Goal: Task Accomplishment & Management: Manage account settings

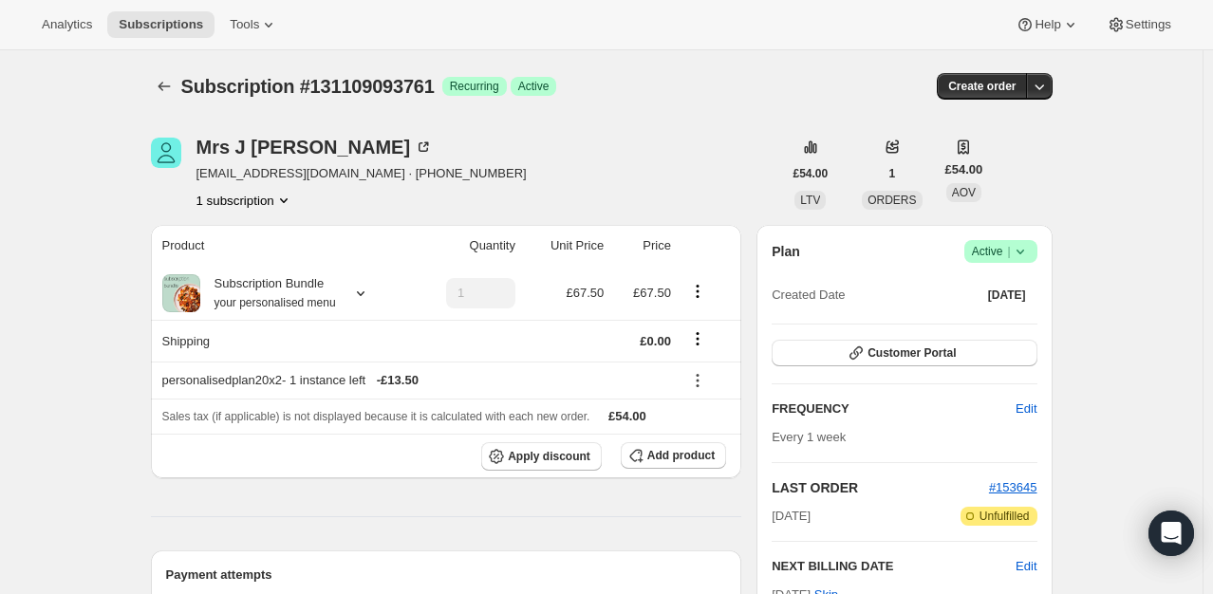
click at [1025, 251] on icon at bounding box center [1020, 251] width 19 height 19
click at [1007, 313] on span "Cancel subscription" at bounding box center [1006, 320] width 107 height 14
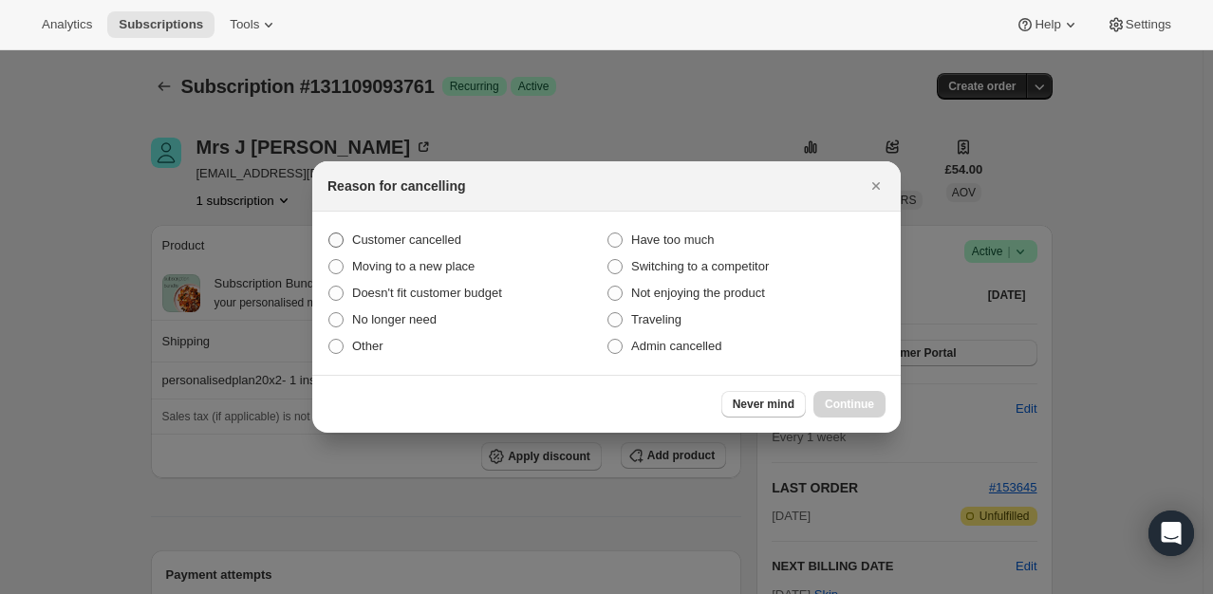
click at [440, 233] on span "Customer cancelled" at bounding box center [406, 240] width 109 height 14
click at [329, 233] on input "Customer cancelled" at bounding box center [328, 233] width 1 height 1
radio input "true"
click at [881, 408] on button "Continue" at bounding box center [849, 404] width 72 height 27
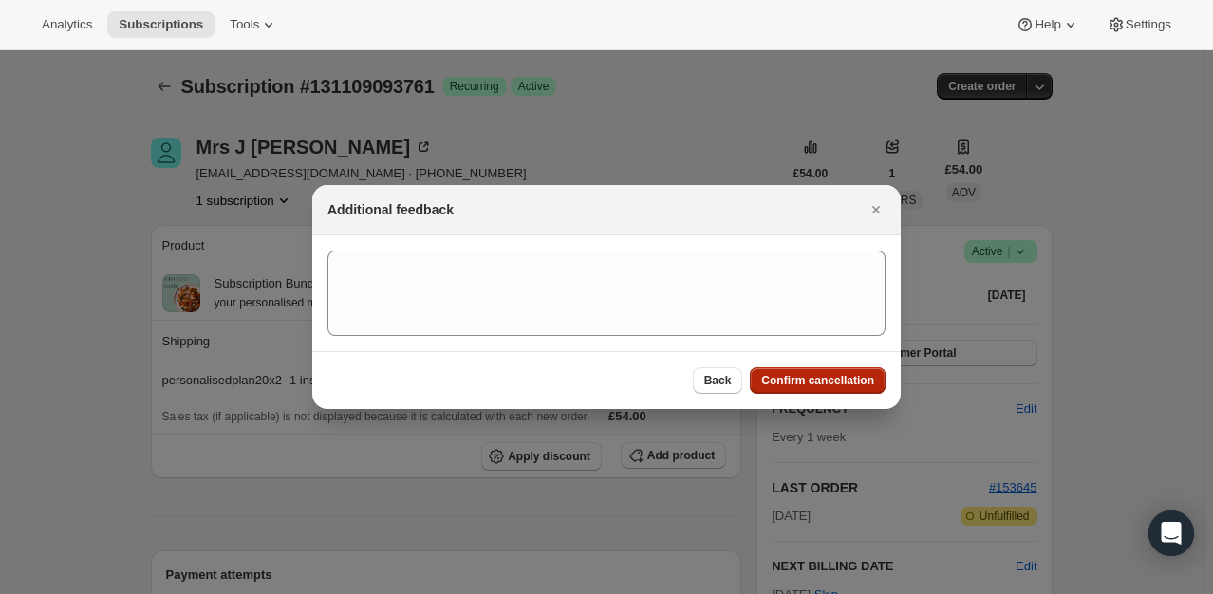
click at [850, 372] on button "Confirm cancellation" at bounding box center [818, 380] width 136 height 27
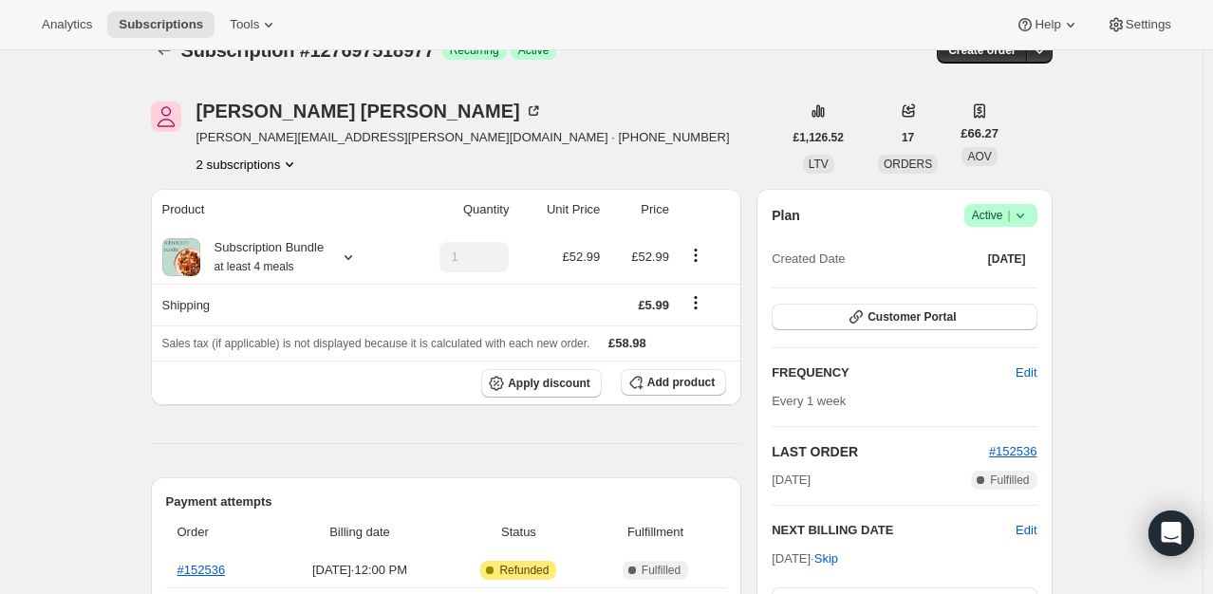
scroll to position [190, 0]
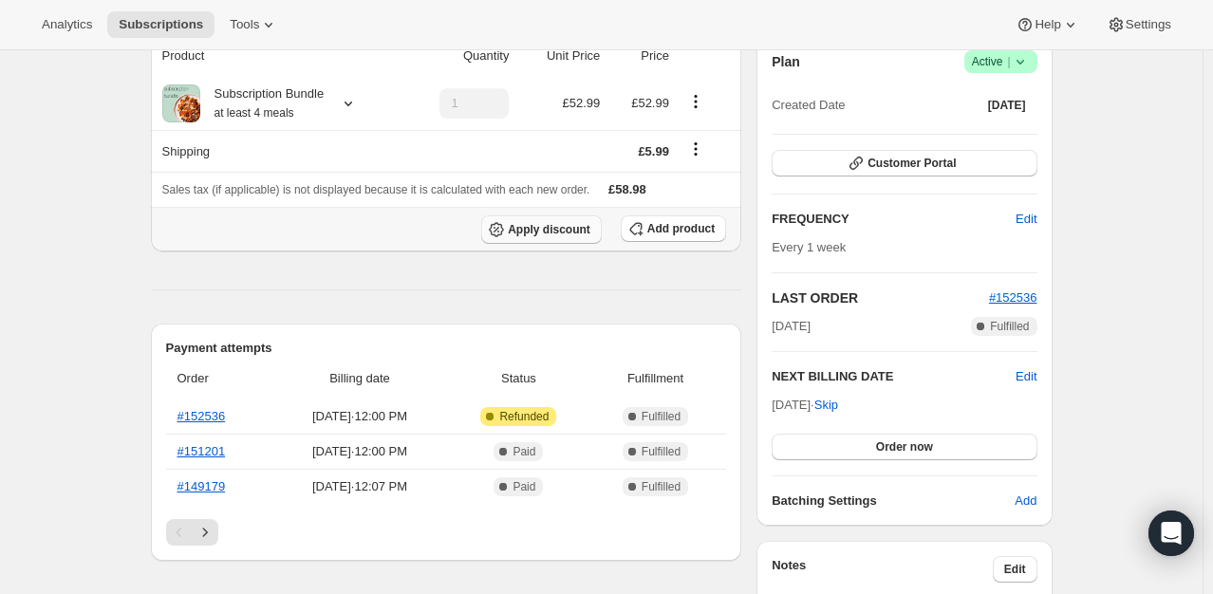
click at [541, 231] on span "Apply discount" at bounding box center [549, 229] width 83 height 15
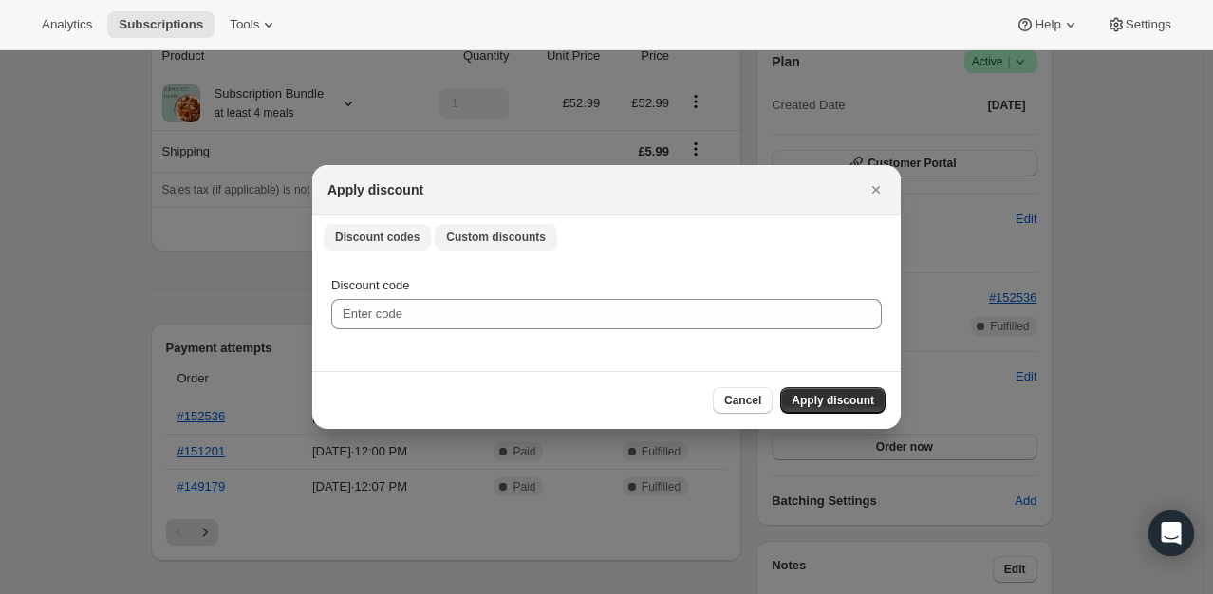
click at [494, 239] on span "Custom discounts" at bounding box center [496, 237] width 100 height 15
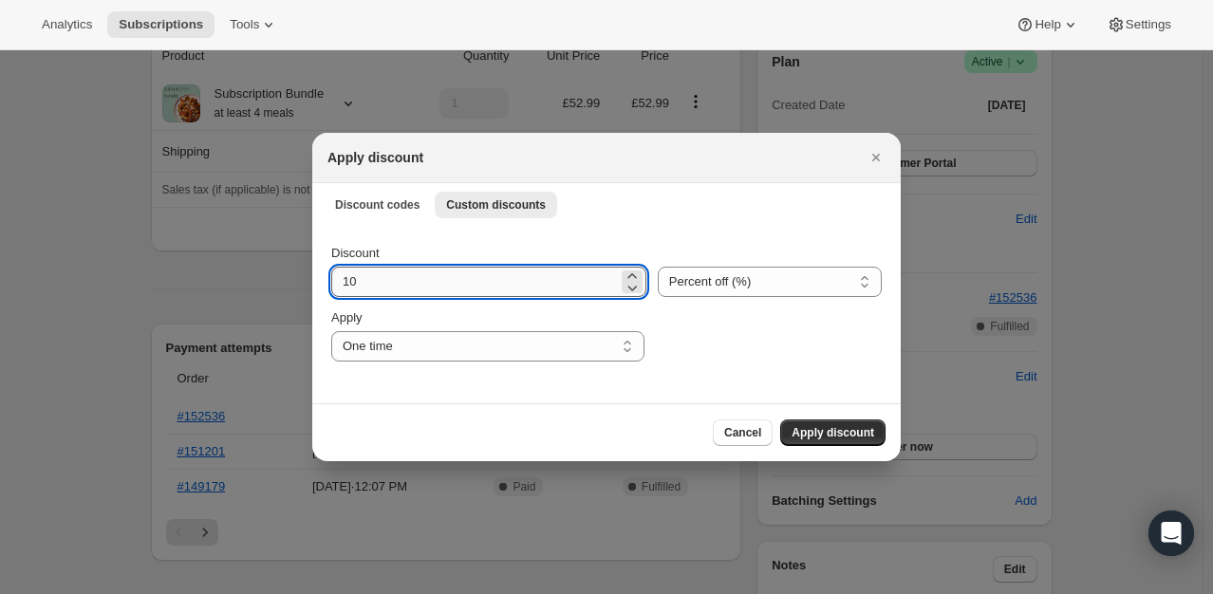
click at [431, 283] on input "10" at bounding box center [474, 282] width 287 height 30
type input "100"
click at [714, 352] on div ":rdb:" at bounding box center [769, 334] width 226 height 53
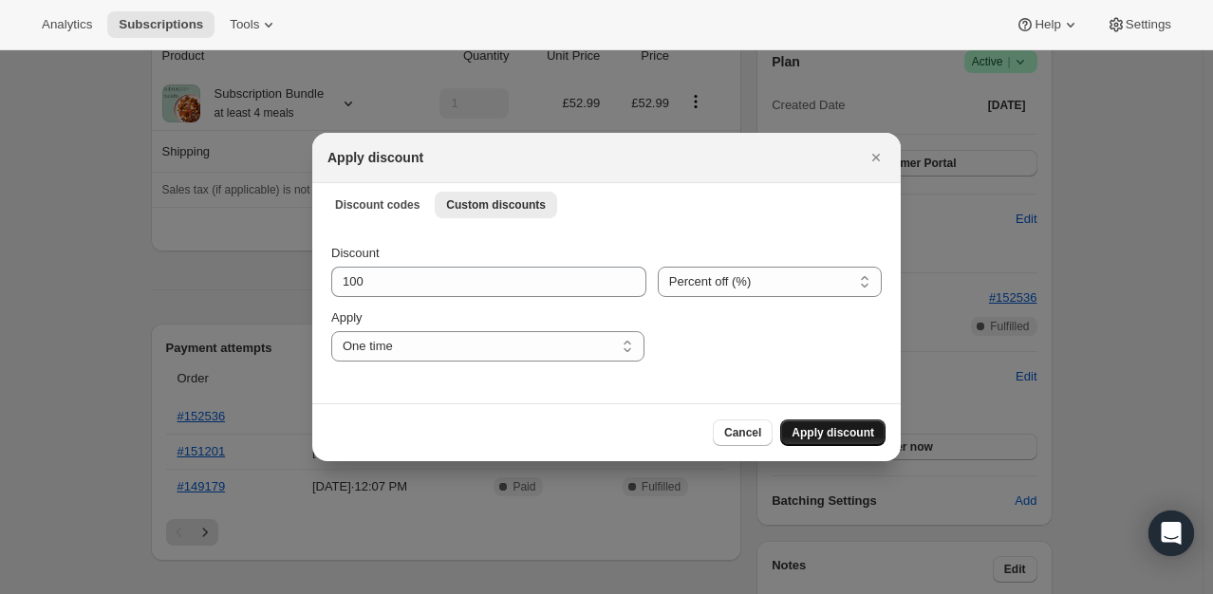
click at [797, 434] on span "Apply discount" at bounding box center [833, 432] width 83 height 15
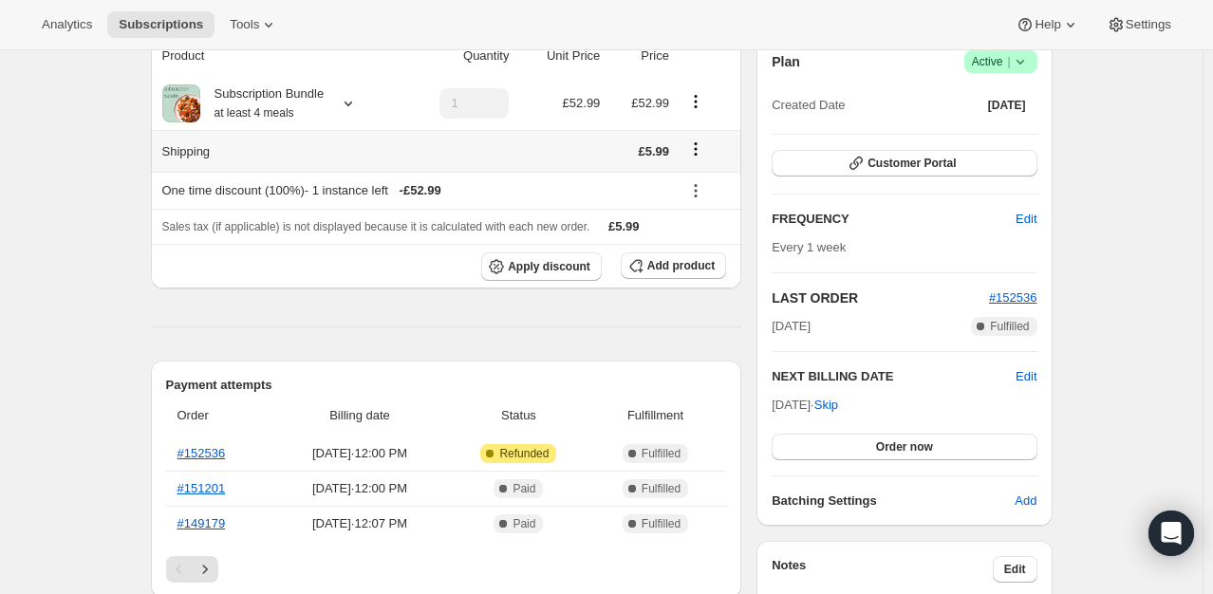
click at [695, 152] on icon "Shipping actions" at bounding box center [695, 149] width 19 height 19
click at [708, 183] on span "Edit shipping rate" at bounding box center [699, 185] width 95 height 14
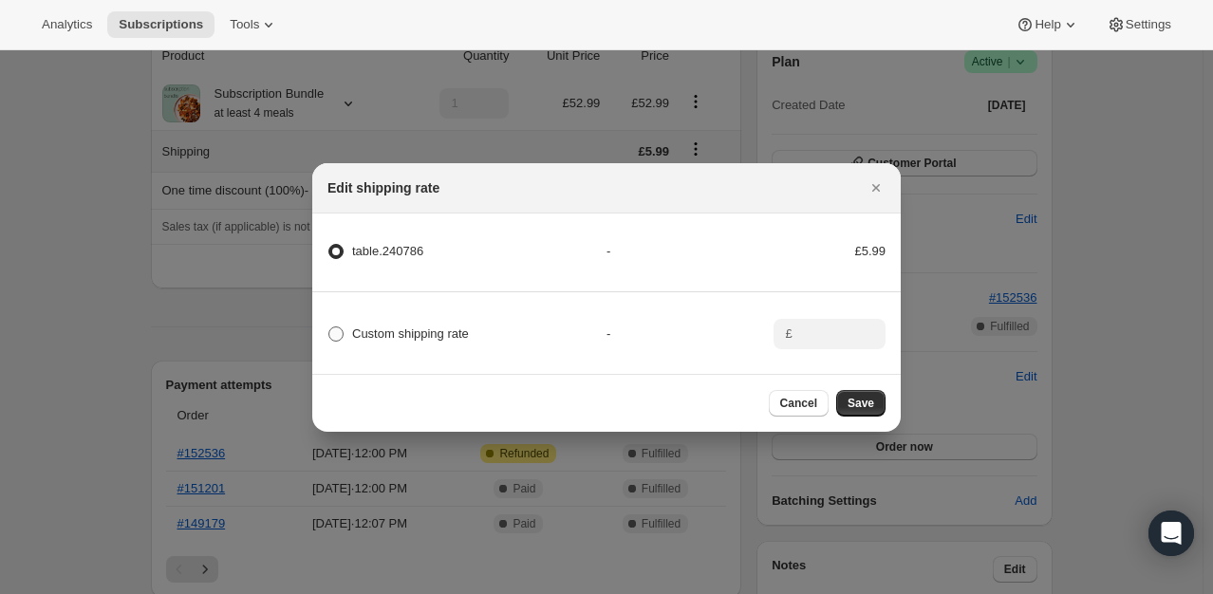
click at [381, 337] on span "Custom shipping rate" at bounding box center [410, 334] width 117 height 19
click at [329, 327] on input "Custom shipping rate" at bounding box center [328, 326] width 1 height 1
radio input "true"
radio input "false"
click at [864, 333] on icon ":rf0:" at bounding box center [871, 339] width 19 height 19
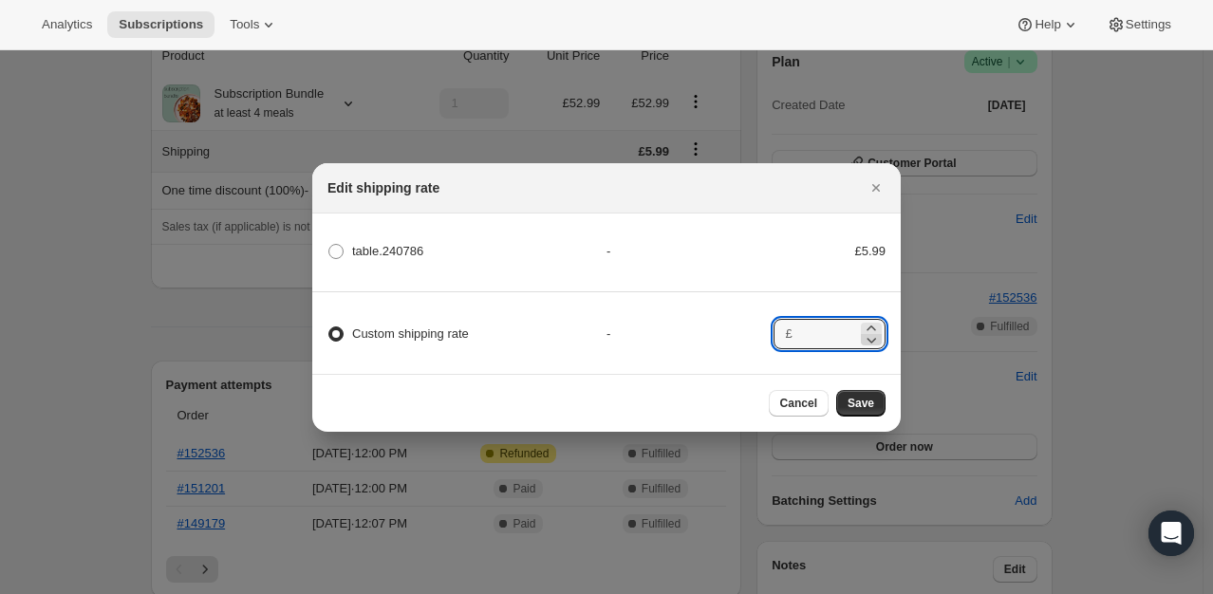
type input "0"
click at [872, 401] on span "Save" at bounding box center [860, 403] width 27 height 15
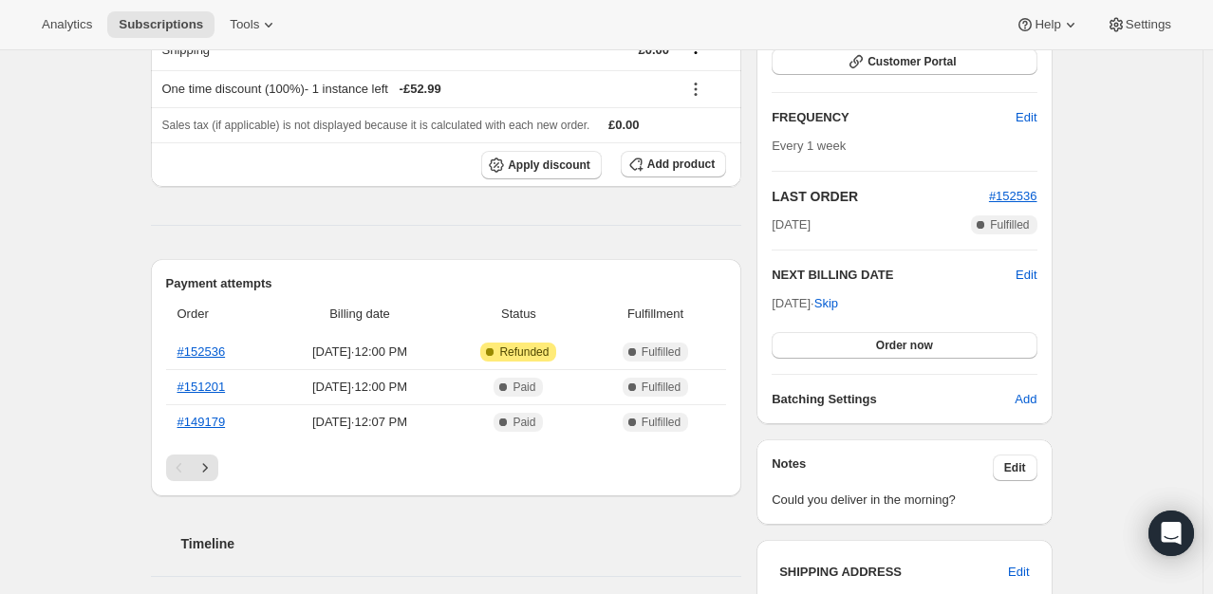
scroll to position [380, 0]
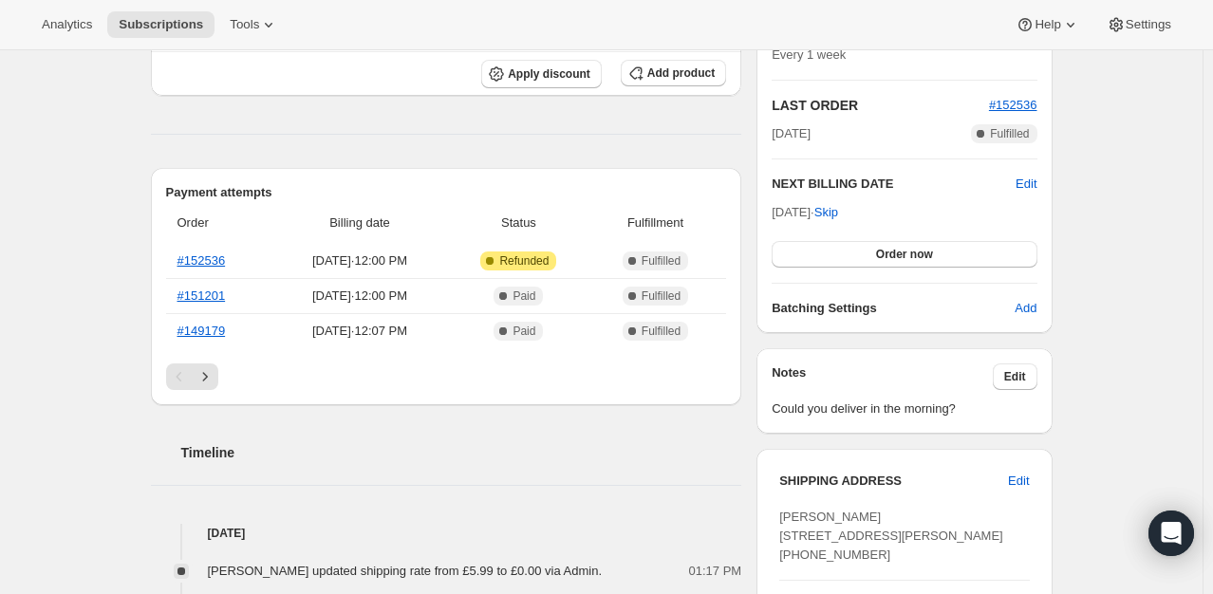
scroll to position [475, 0]
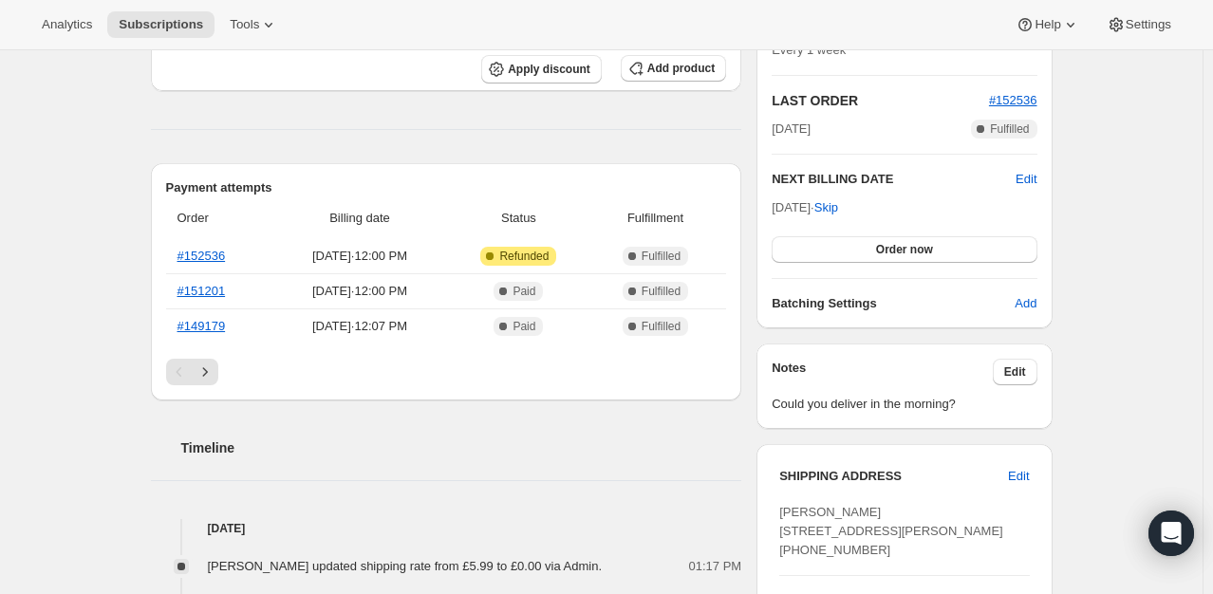
click at [651, 140] on div "Product Quantity Unit Price Price Subscription Bundle at least 4 meals 1 £52.99…" at bounding box center [446, 595] width 591 height 1515
click at [1086, 201] on div "Subscription #127697518977. This page is ready Subscription #127697518977 Succe…" at bounding box center [601, 493] width 1202 height 1834
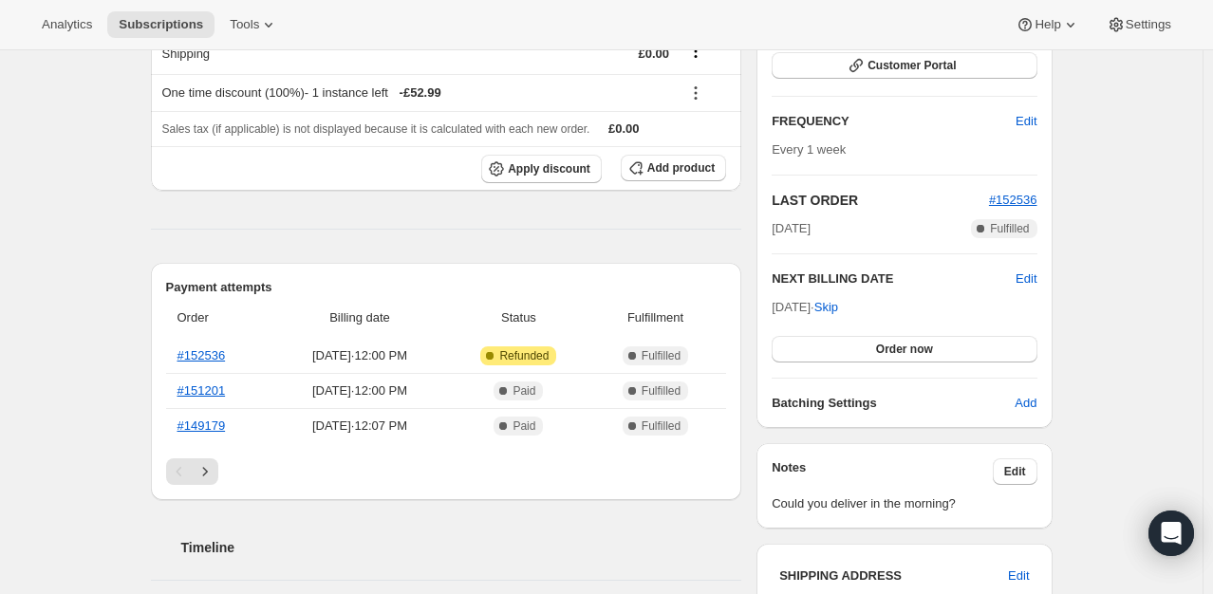
scroll to position [380, 0]
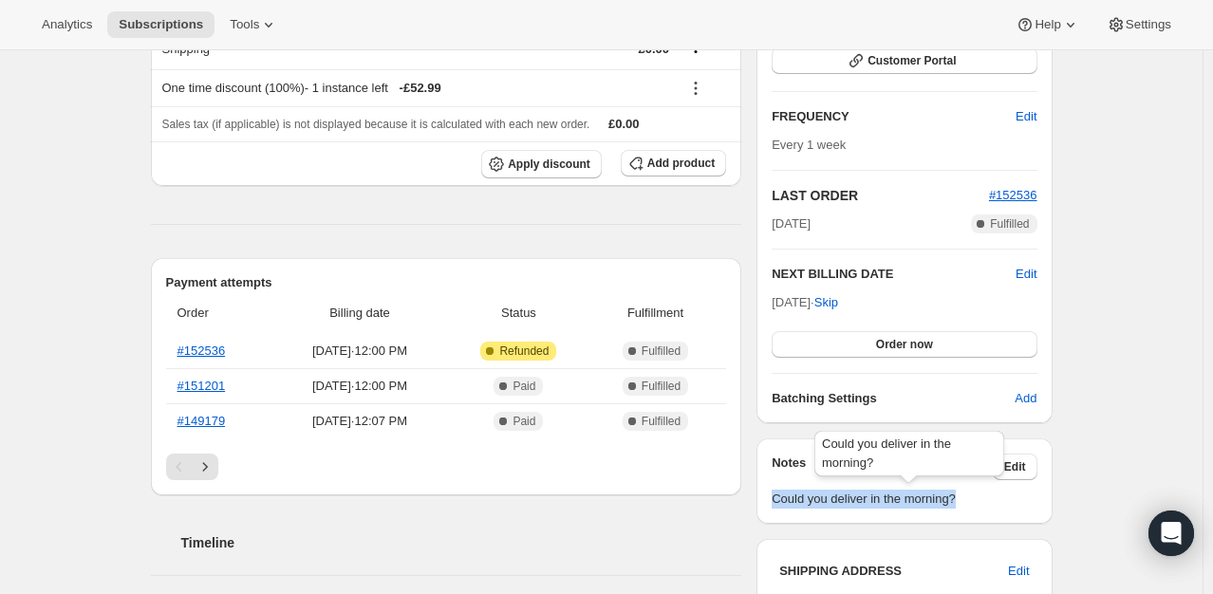
drag, startPoint x: 771, startPoint y: 505, endPoint x: 960, endPoint y: 498, distance: 189.9
click at [960, 498] on div "Notes Edit Could you deliver in the morning?" at bounding box center [903, 480] width 295 height 85
click at [970, 507] on div "Notes Edit Could you deliver in the morning?" at bounding box center [903, 480] width 295 height 85
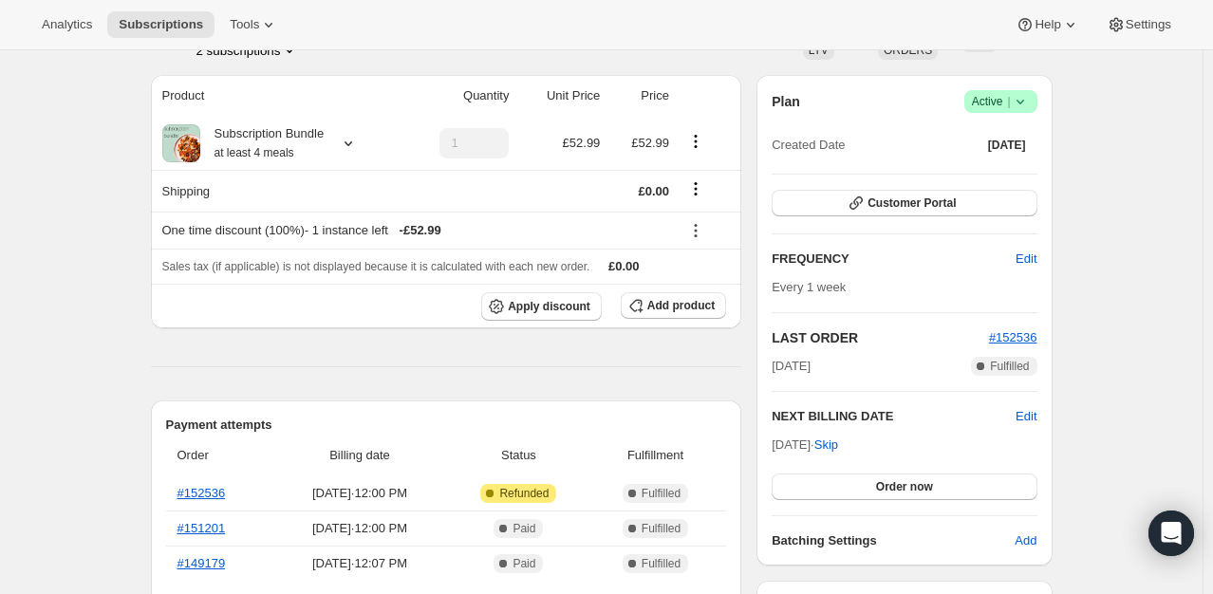
scroll to position [285, 0]
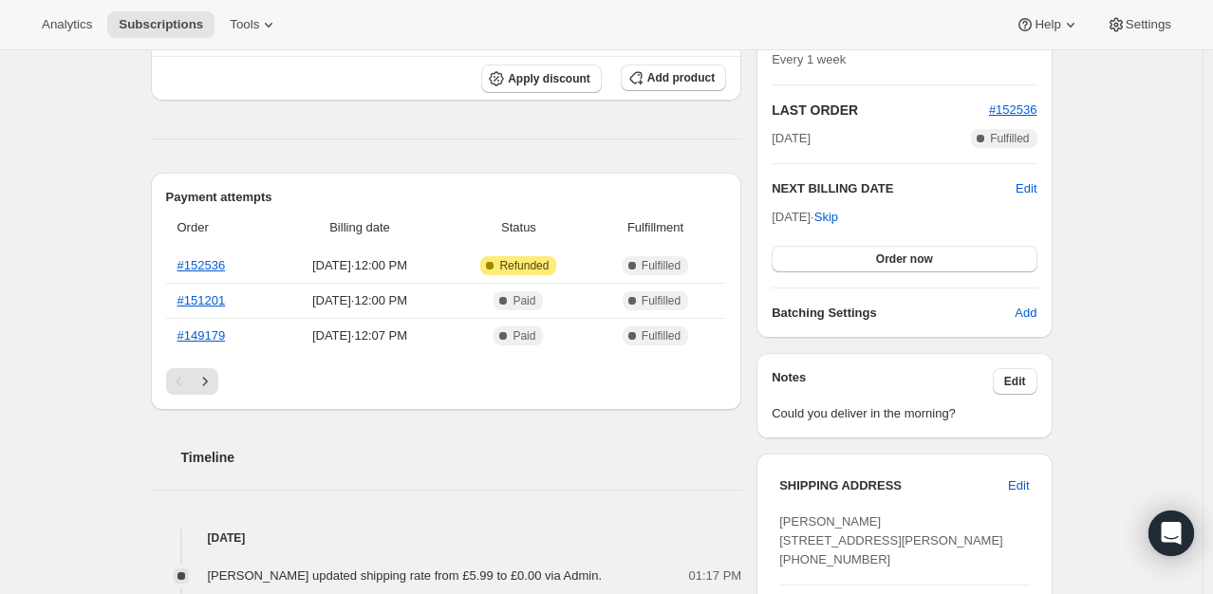
scroll to position [475, 0]
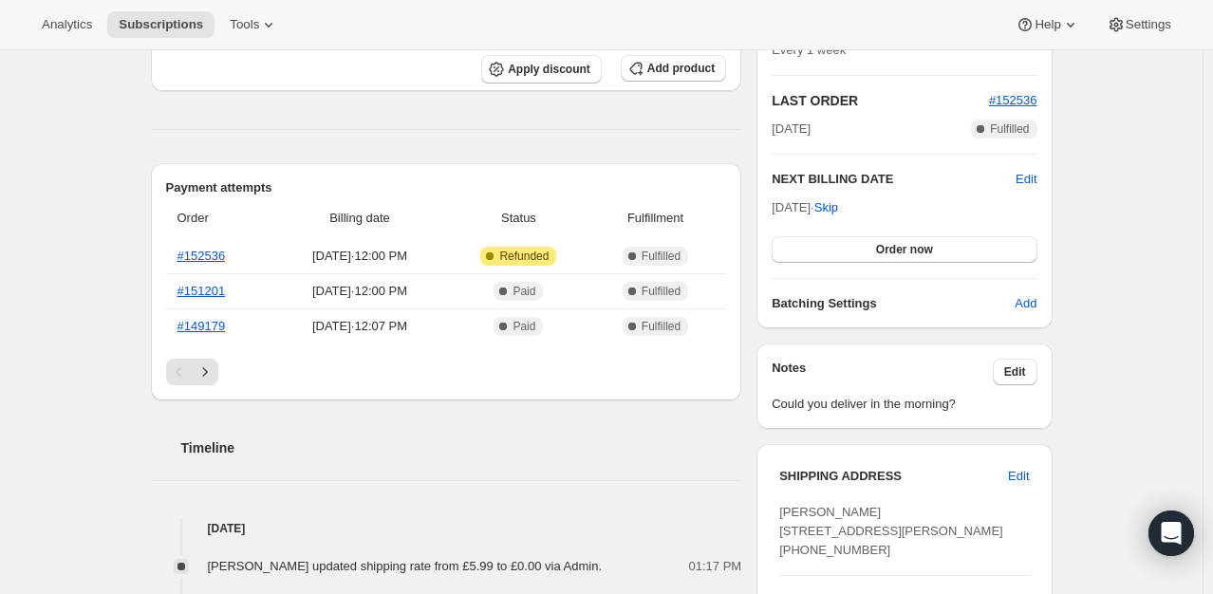
click at [422, 139] on div "Product Quantity Unit Price Price Subscription Bundle at least 4 meals 1 £52.99…" at bounding box center [446, 595] width 591 height 1515
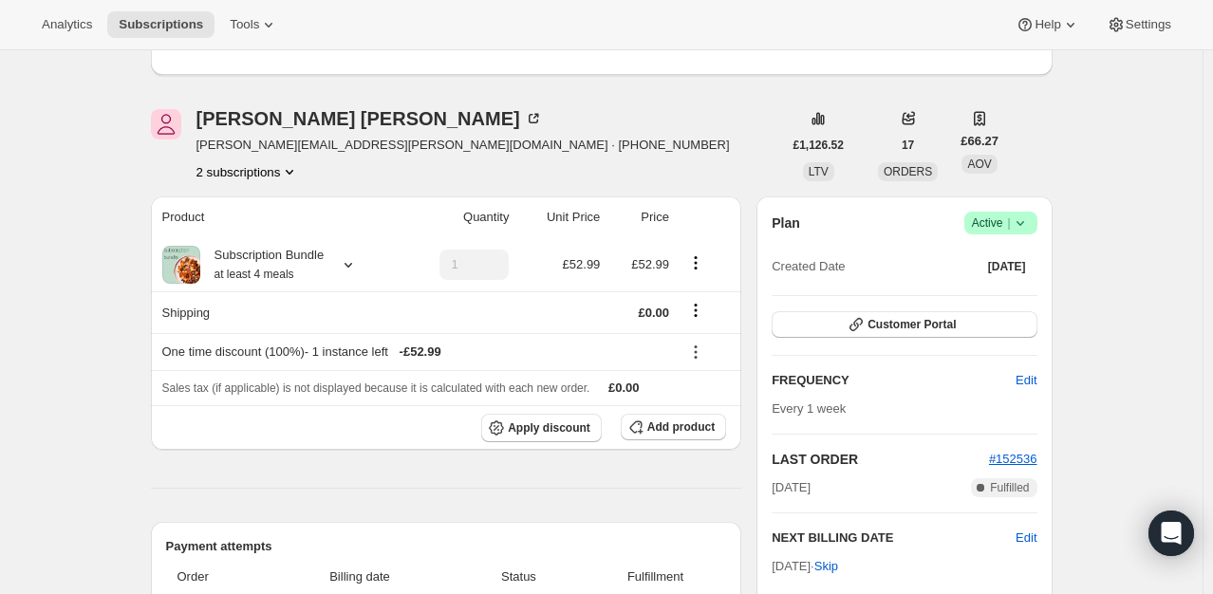
scroll to position [0, 0]
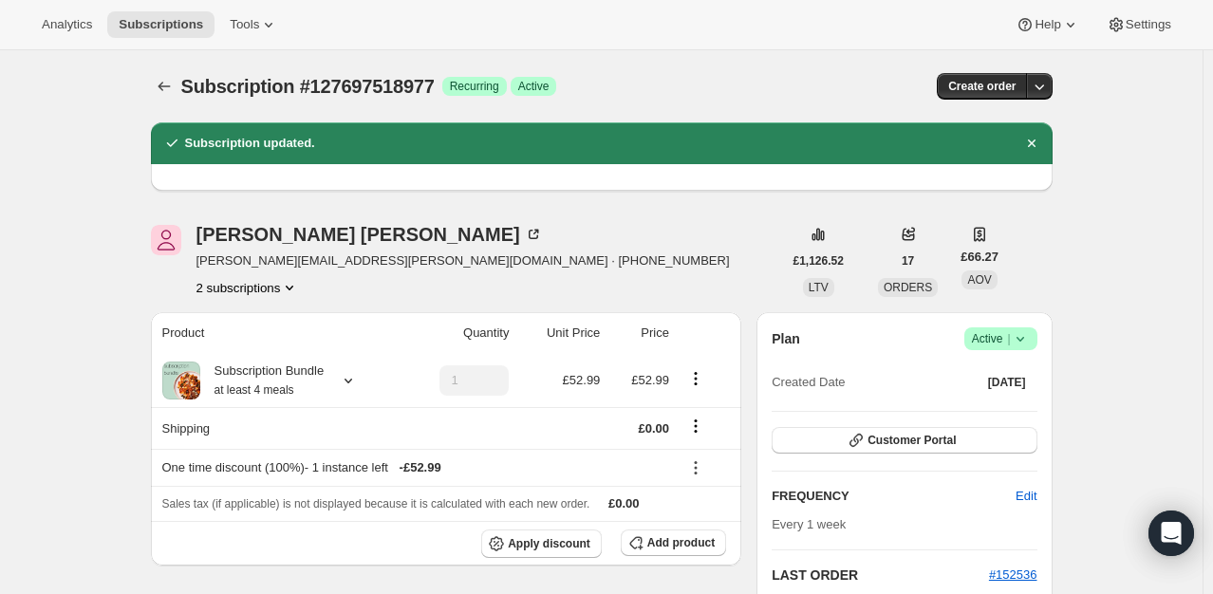
click at [589, 281] on div "Julie Birkle julie.birkle@hotmail.co.uk · +447855371123 2 subscriptions" at bounding box center [466, 261] width 631 height 72
